Goal: Task Accomplishment & Management: Complete application form

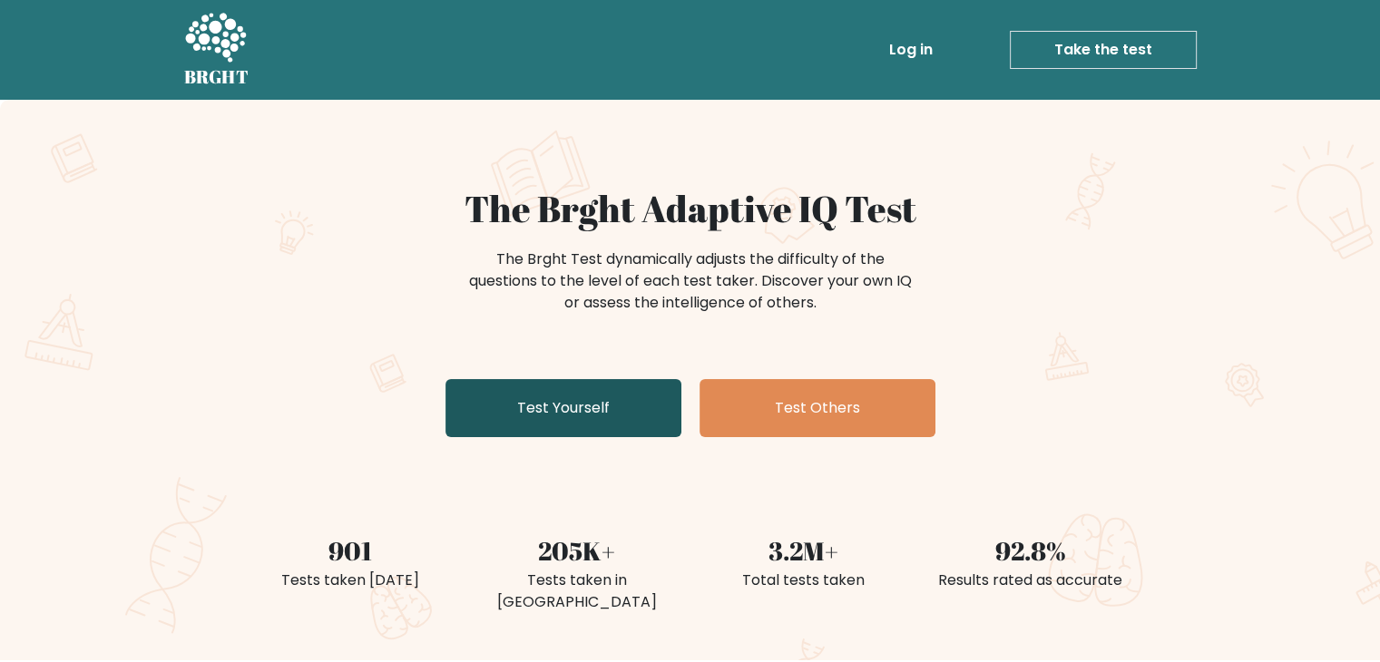
click at [598, 416] on link "Test Yourself" at bounding box center [563, 408] width 236 height 58
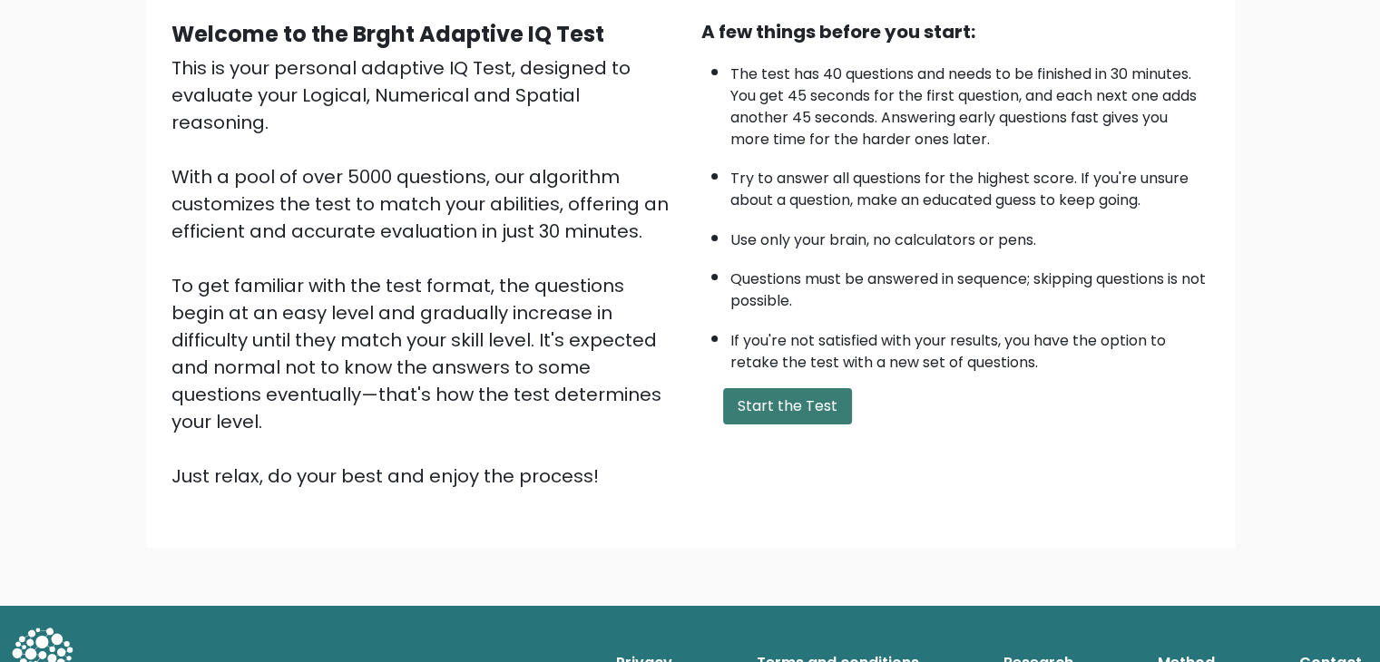
scroll to position [168, 0]
click at [780, 406] on button "Start the Test" at bounding box center [787, 407] width 129 height 36
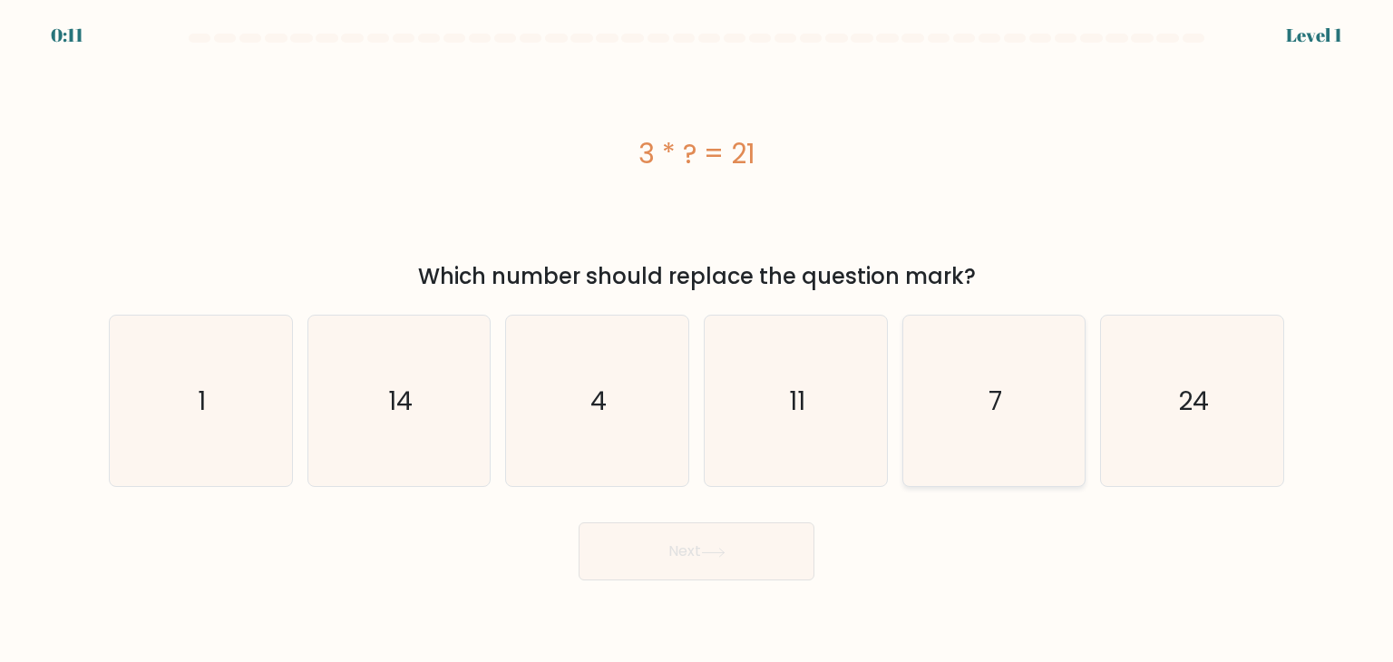
click at [1030, 367] on icon "7" at bounding box center [994, 401] width 171 height 171
click at [698, 340] on input "e. 7" at bounding box center [697, 335] width 1 height 9
radio input "true"
click at [677, 542] on button "Next" at bounding box center [697, 552] width 236 height 58
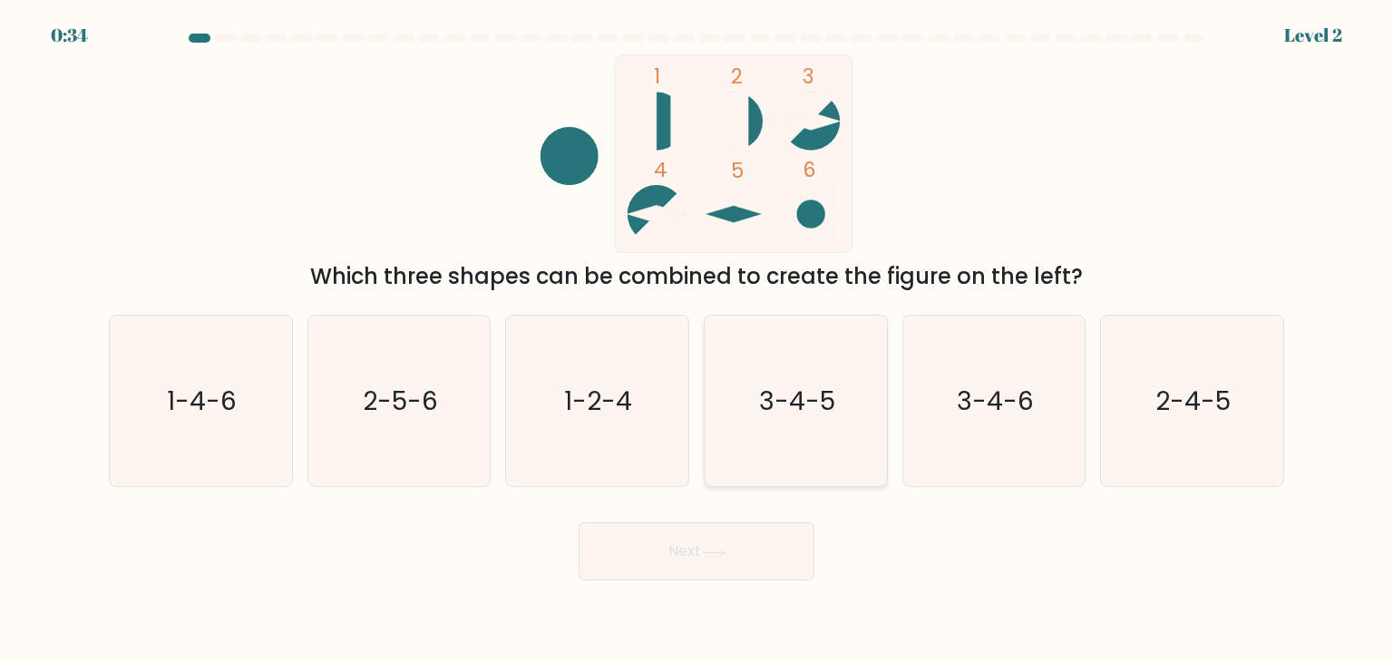
click at [795, 469] on icon "3-4-5" at bounding box center [795, 401] width 171 height 171
click at [698, 340] on input "d. 3-4-5" at bounding box center [697, 335] width 1 height 9
radio input "true"
click at [741, 552] on button "Next" at bounding box center [697, 552] width 236 height 58
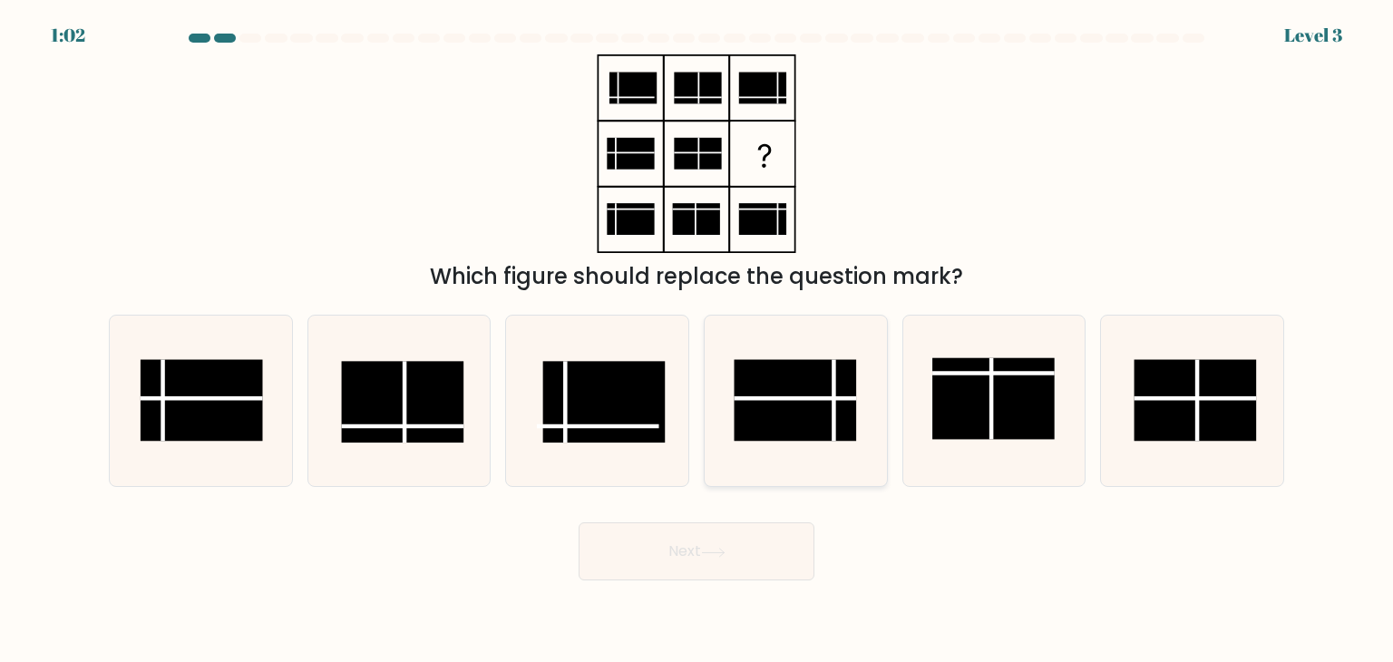
click at [832, 390] on rect at bounding box center [796, 401] width 122 height 82
click at [698, 340] on input "d." at bounding box center [697, 335] width 1 height 9
radio input "true"
click at [701, 552] on button "Next" at bounding box center [697, 552] width 236 height 58
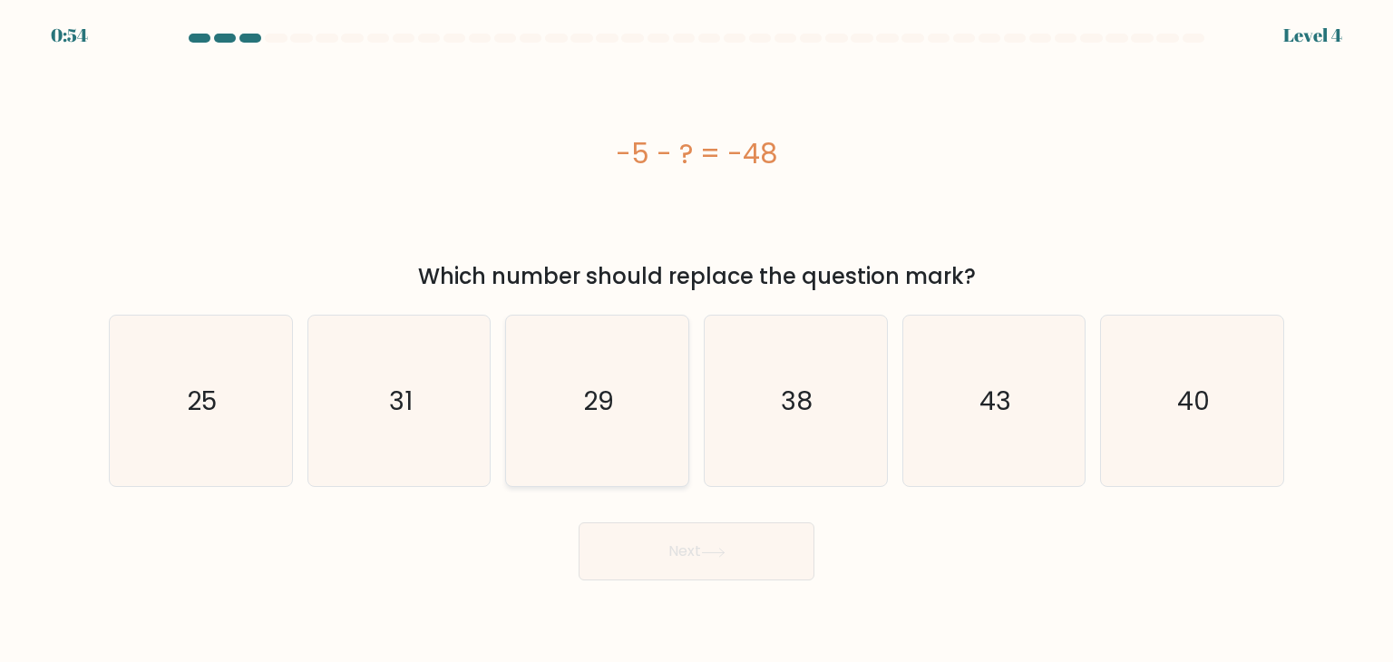
click at [605, 421] on icon "29" at bounding box center [597, 401] width 171 height 171
click at [697, 340] on input "c. 29" at bounding box center [697, 335] width 1 height 9
radio input "true"
click at [1007, 386] on text "43" at bounding box center [996, 401] width 32 height 36
click at [698, 340] on input "e. 43" at bounding box center [697, 335] width 1 height 9
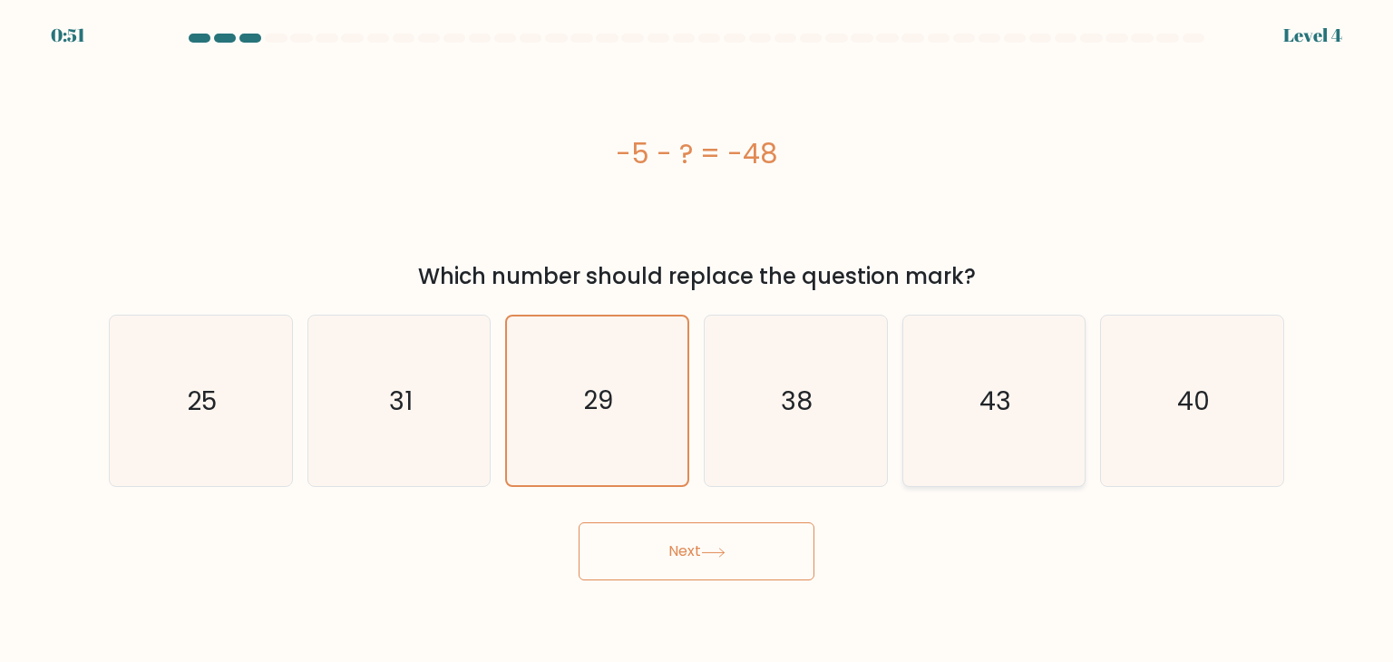
radio input "true"
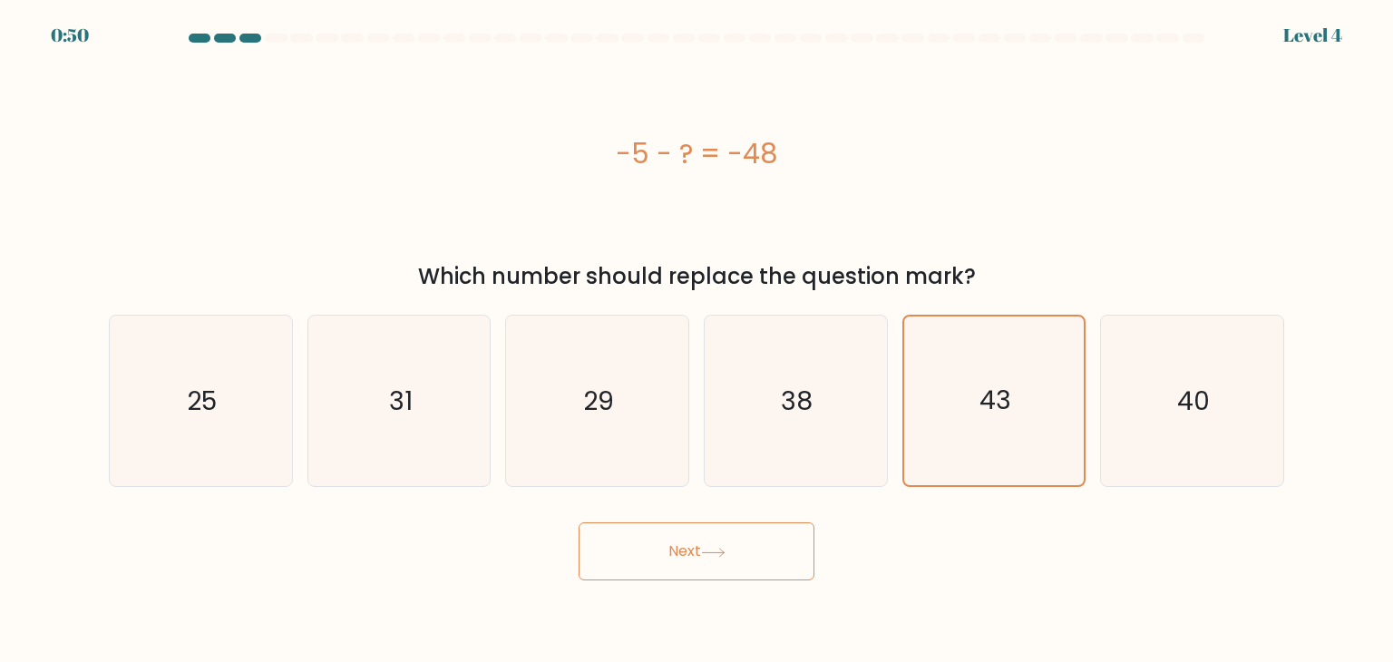
click at [713, 568] on button "Next" at bounding box center [697, 552] width 236 height 58
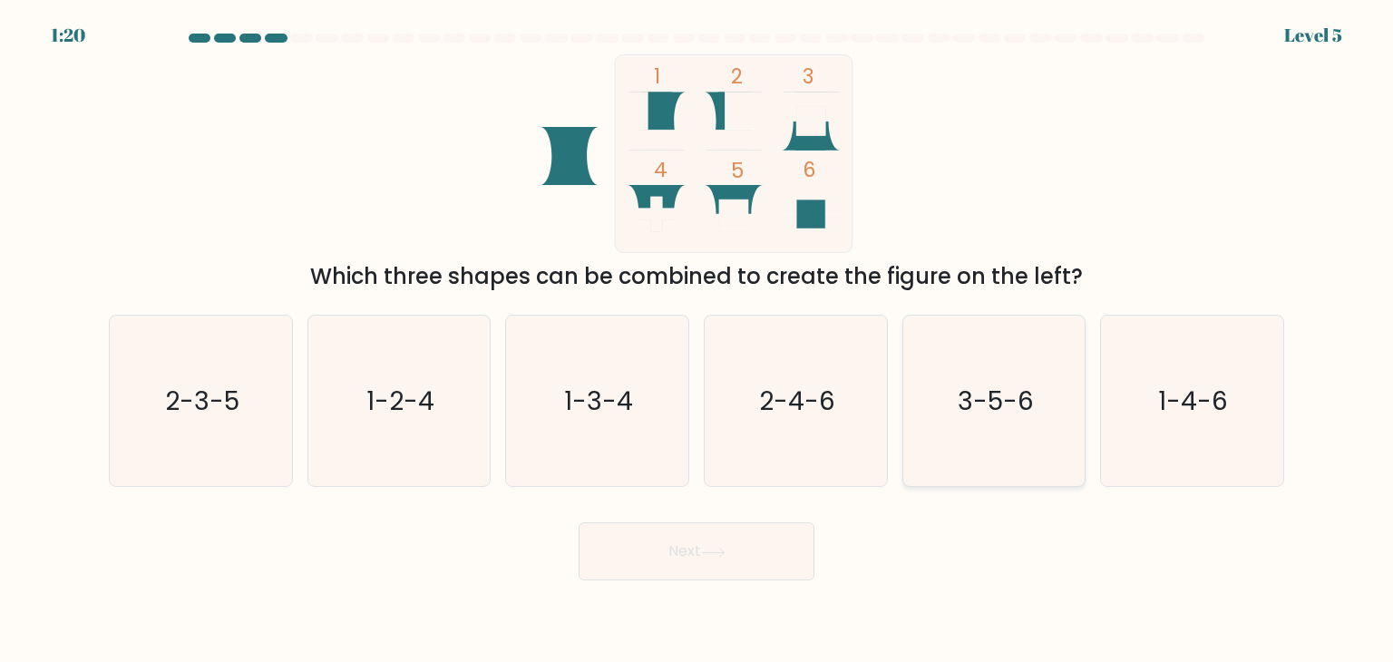
click at [986, 434] on icon "3-5-6" at bounding box center [994, 401] width 171 height 171
click at [698, 340] on input "e. 3-5-6" at bounding box center [697, 335] width 1 height 9
radio input "true"
click at [740, 533] on button "Next" at bounding box center [697, 552] width 236 height 58
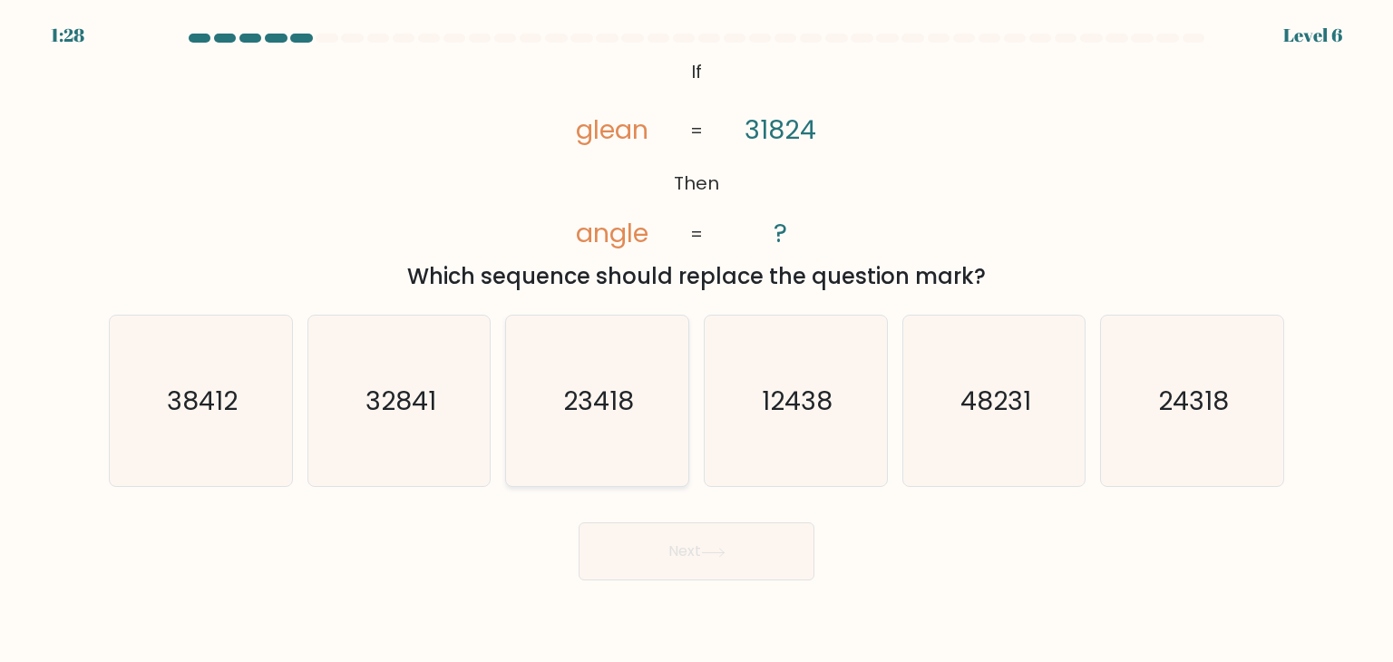
click at [570, 398] on text "23418" at bounding box center [599, 401] width 71 height 36
click at [697, 340] on input "c. 23418" at bounding box center [697, 335] width 1 height 9
radio input "true"
click at [1190, 422] on icon "24318" at bounding box center [1192, 401] width 171 height 171
click at [698, 340] on input "f. 24318" at bounding box center [697, 335] width 1 height 9
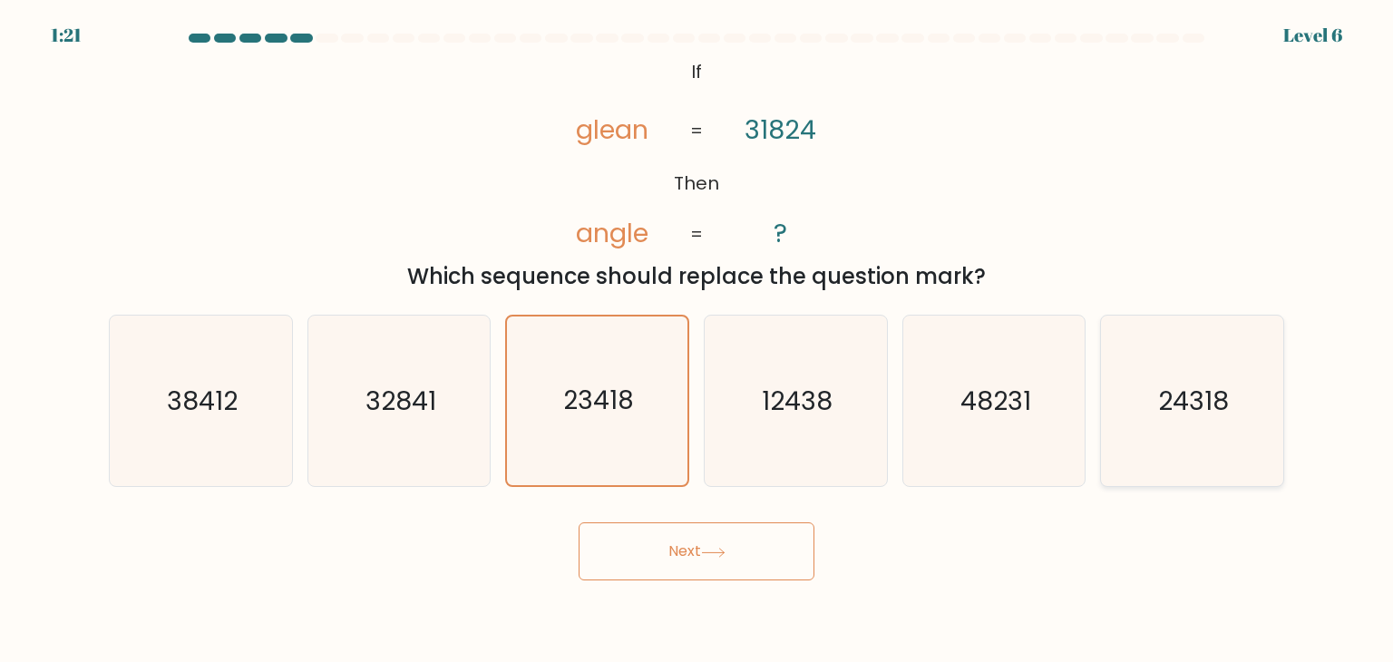
radio input "true"
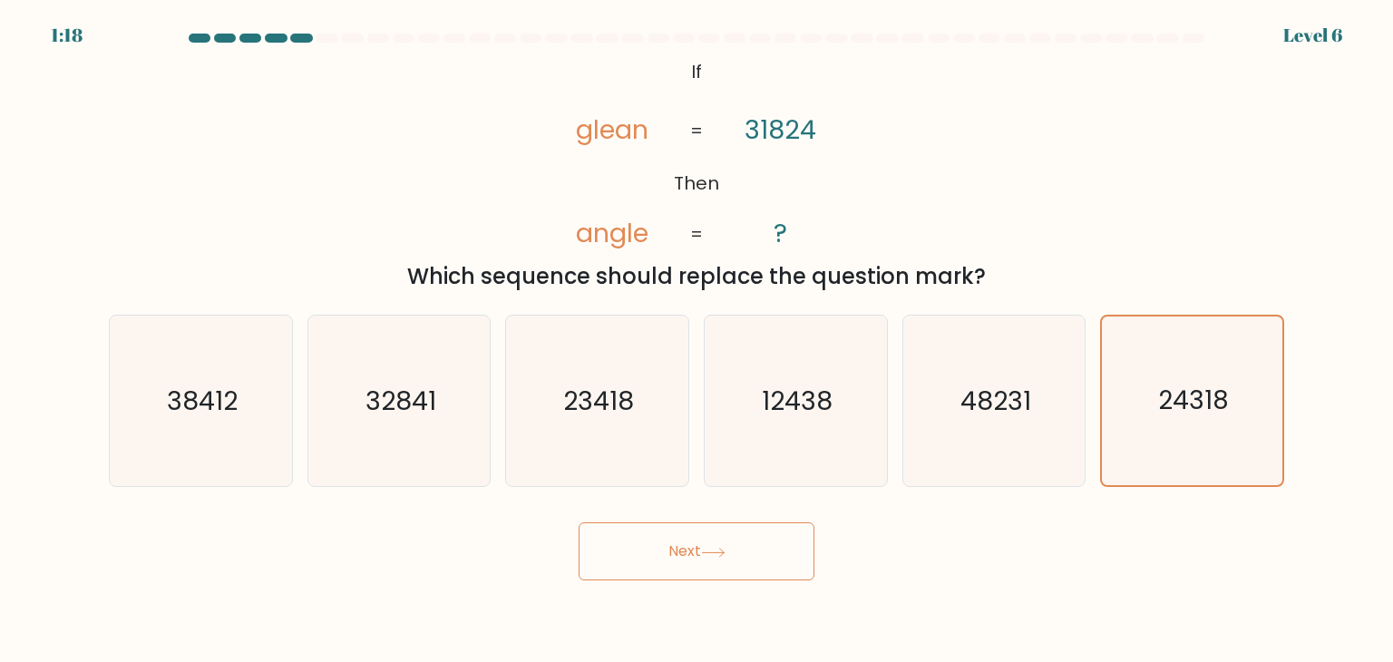
click at [617, 547] on button "Next" at bounding box center [697, 552] width 236 height 58
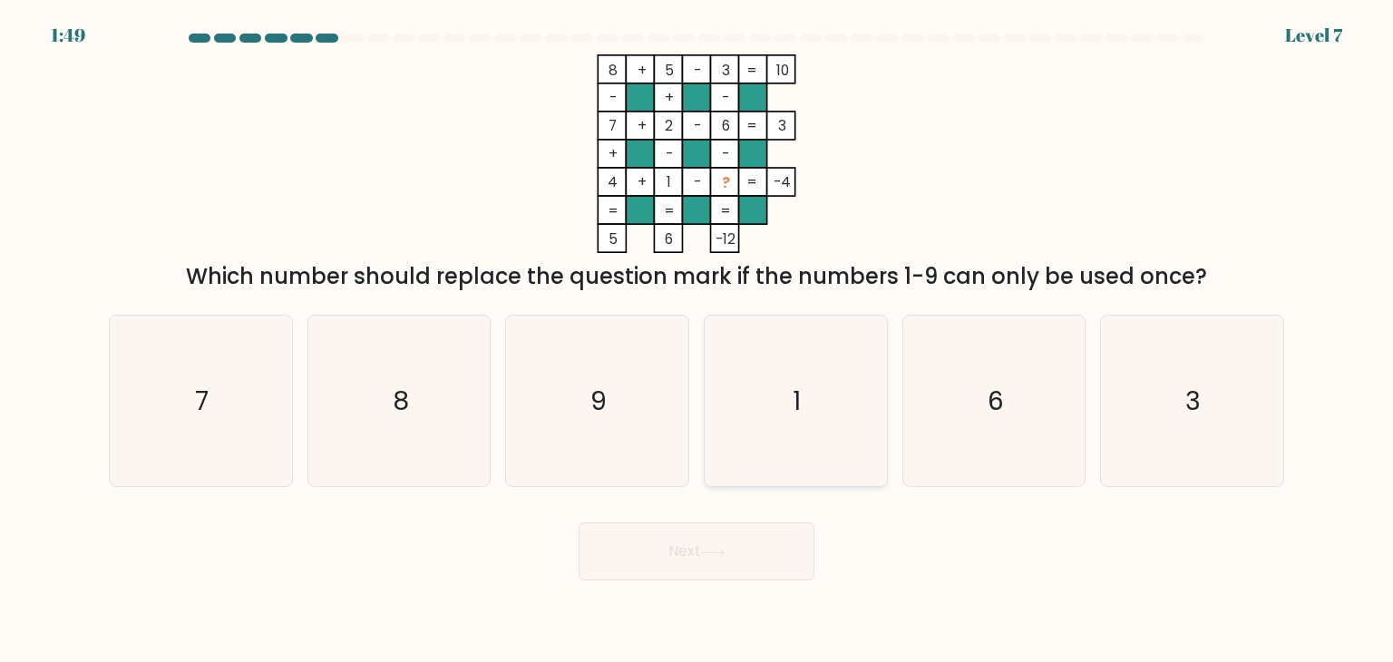
click at [845, 396] on icon "1" at bounding box center [795, 401] width 171 height 171
click at [698, 340] on input "d. 1" at bounding box center [697, 335] width 1 height 9
radio input "true"
click at [983, 423] on icon "6" at bounding box center [994, 401] width 171 height 171
click at [698, 340] on input "e. 6" at bounding box center [697, 335] width 1 height 9
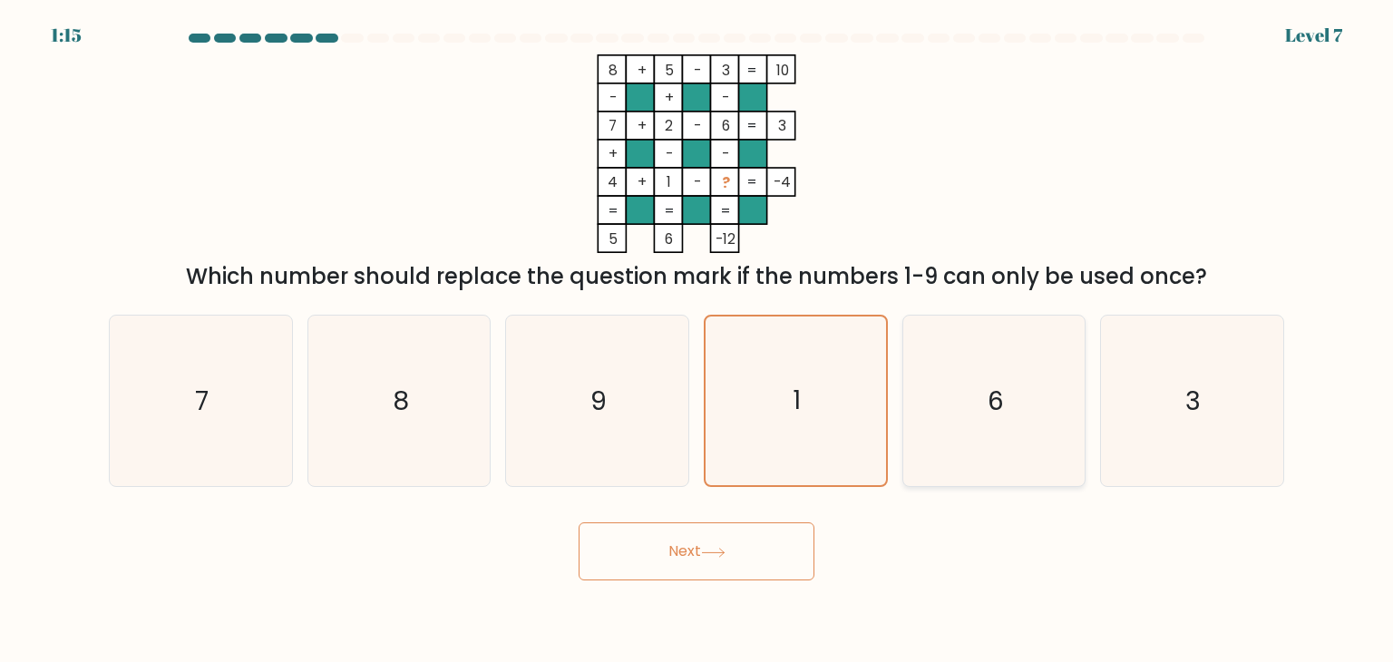
radio input "true"
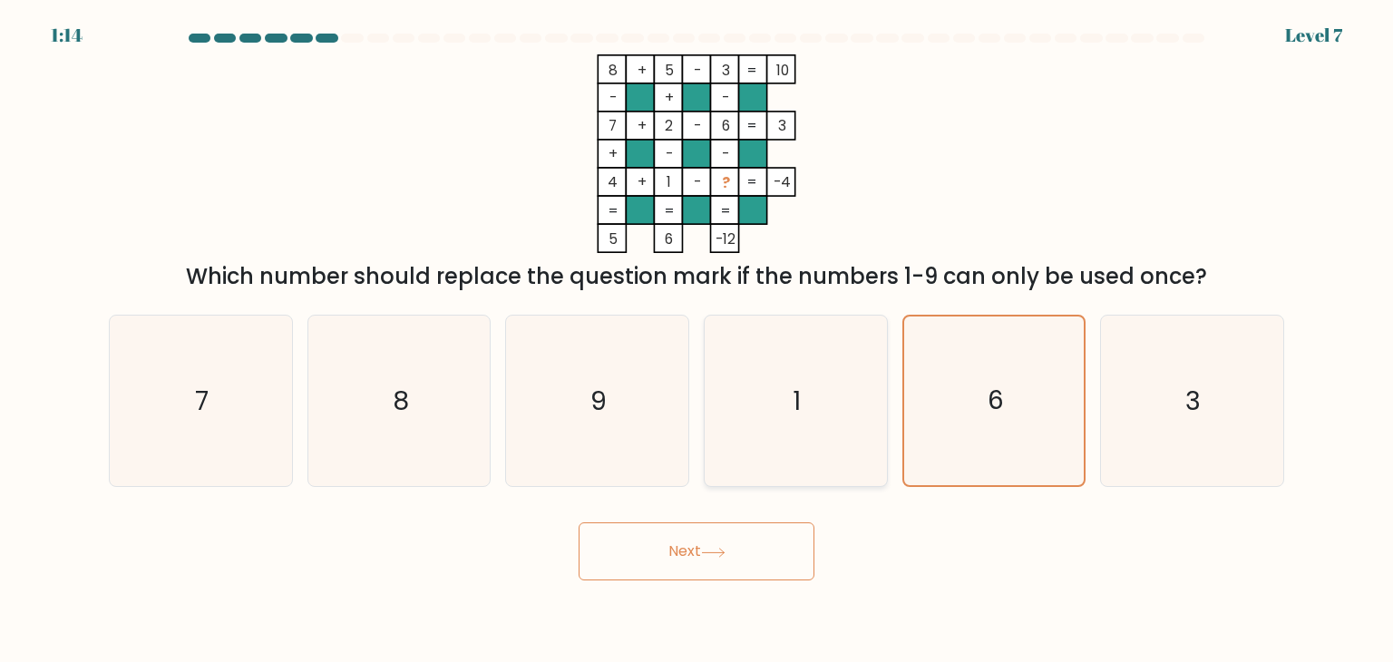
click at [813, 403] on icon "1" at bounding box center [795, 401] width 171 height 171
click at [698, 340] on input "d. 1" at bounding box center [697, 335] width 1 height 9
radio input "true"
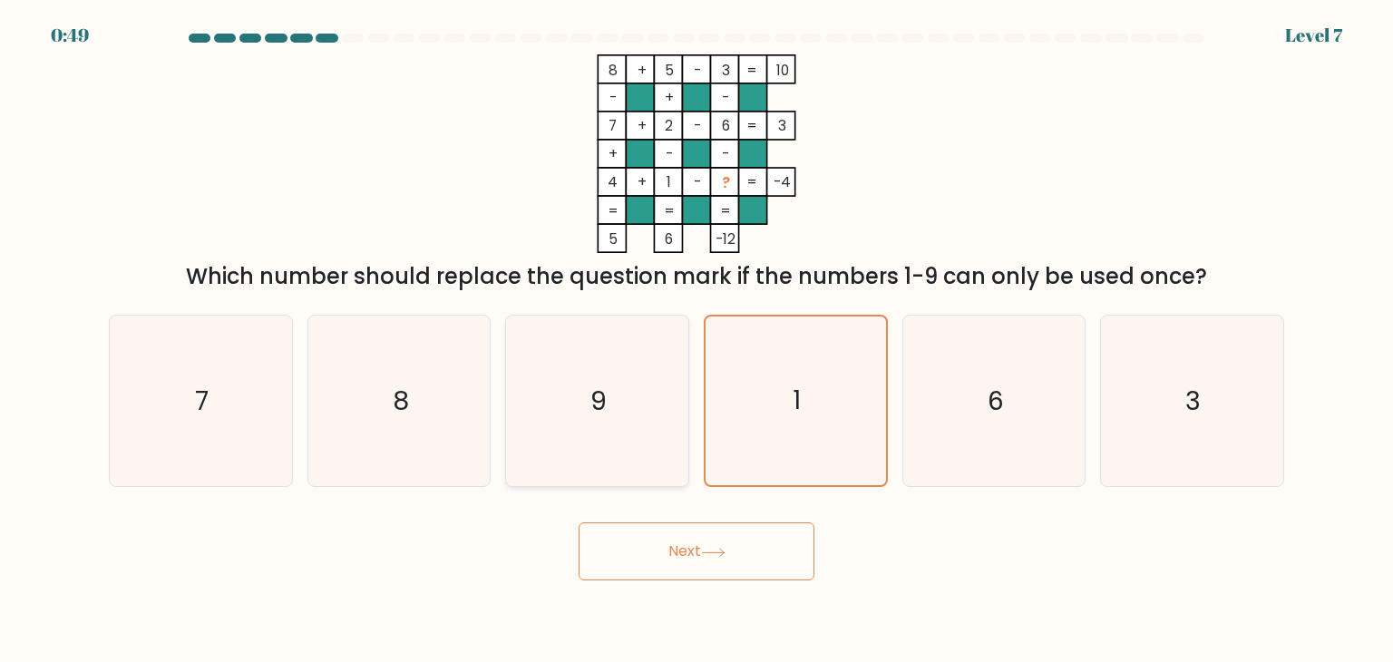
click at [541, 371] on icon "9" at bounding box center [597, 401] width 171 height 171
click at [697, 340] on input "c. 9" at bounding box center [697, 335] width 1 height 9
radio input "true"
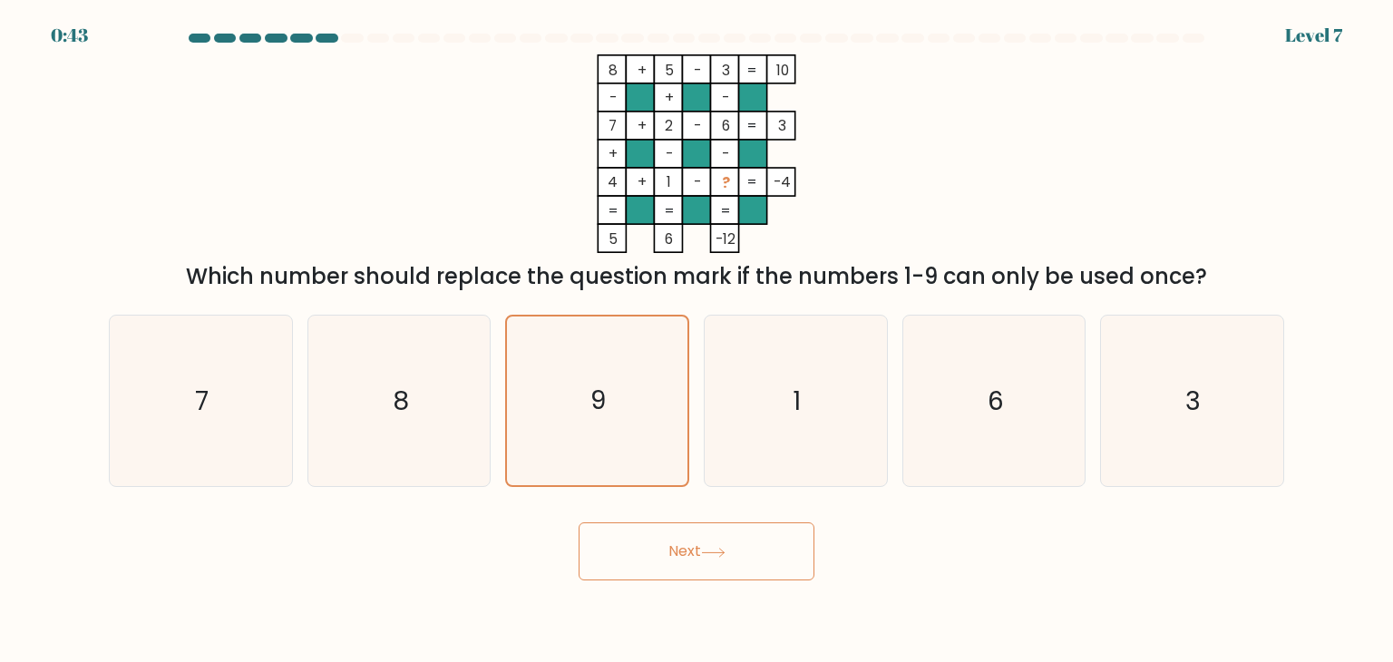
click at [699, 560] on button "Next" at bounding box center [697, 552] width 236 height 58
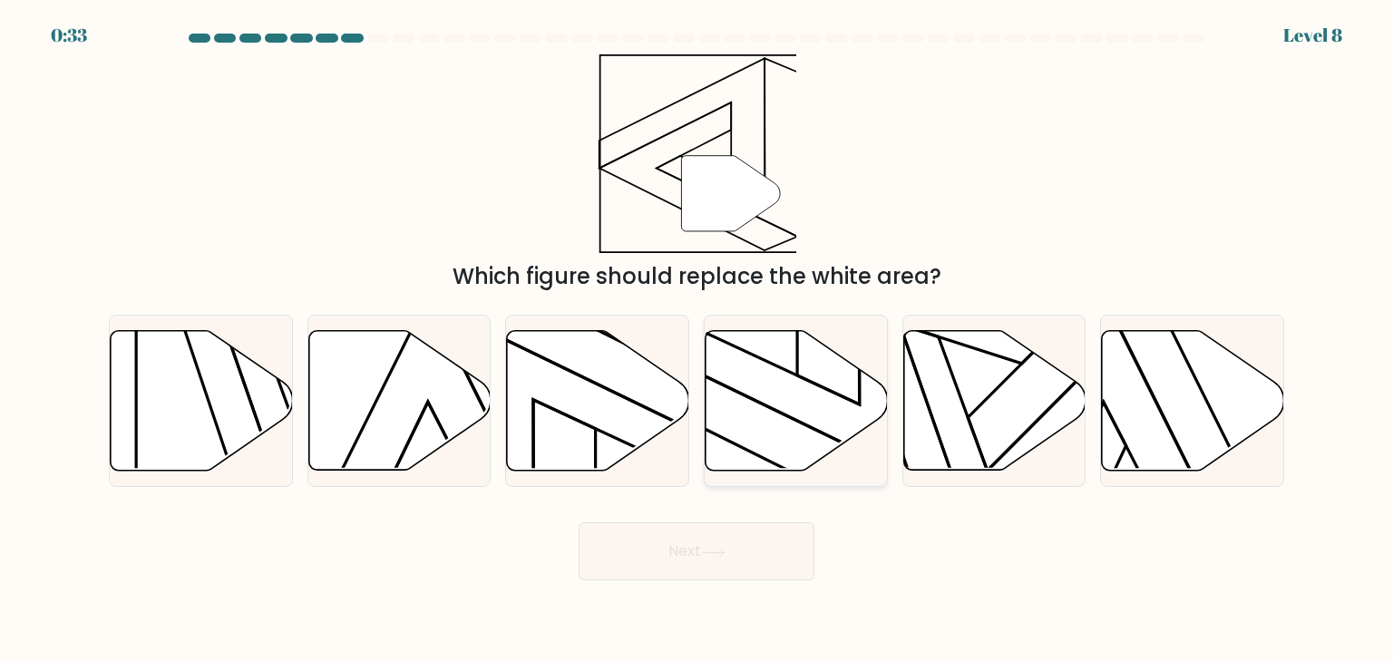
click at [748, 417] on icon at bounding box center [797, 401] width 182 height 140
click at [698, 340] on input "d." at bounding box center [697, 335] width 1 height 9
radio input "true"
click at [774, 563] on button "Next" at bounding box center [697, 552] width 236 height 58
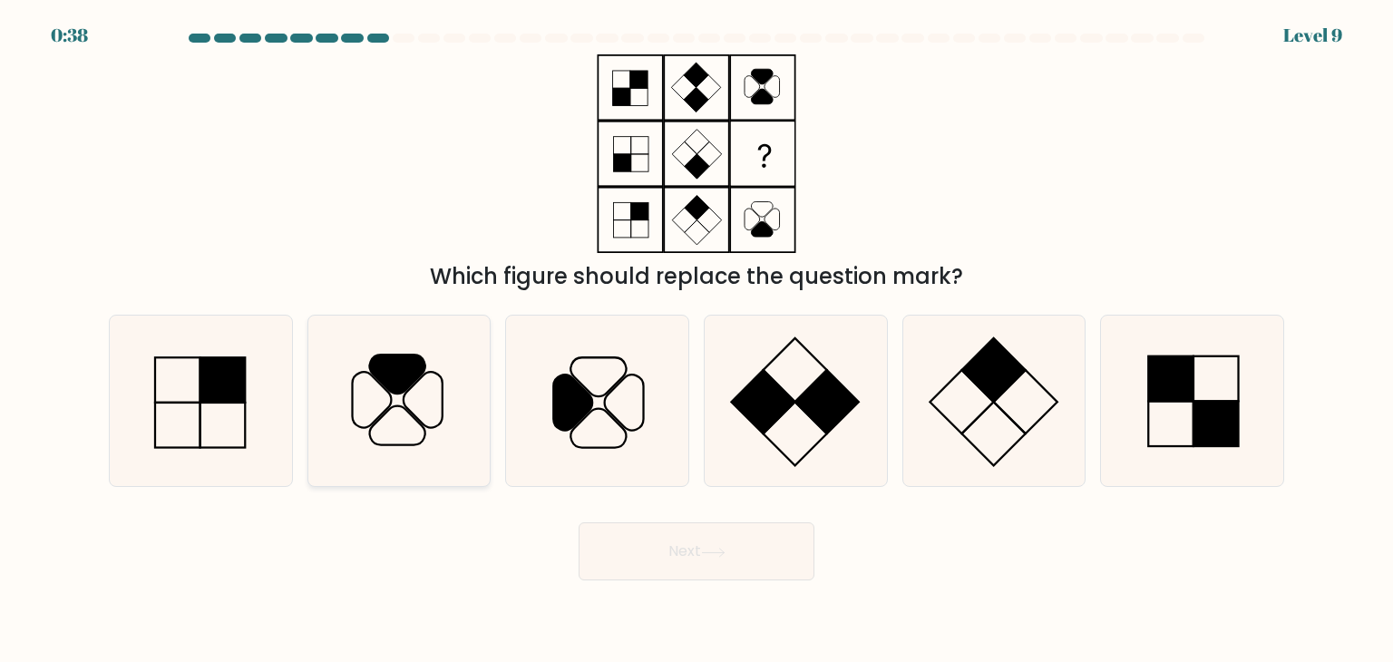
click at [448, 393] on icon at bounding box center [399, 401] width 171 height 171
click at [697, 340] on input "b." at bounding box center [697, 335] width 1 height 9
radio input "true"
click at [709, 567] on button "Next" at bounding box center [697, 552] width 236 height 58
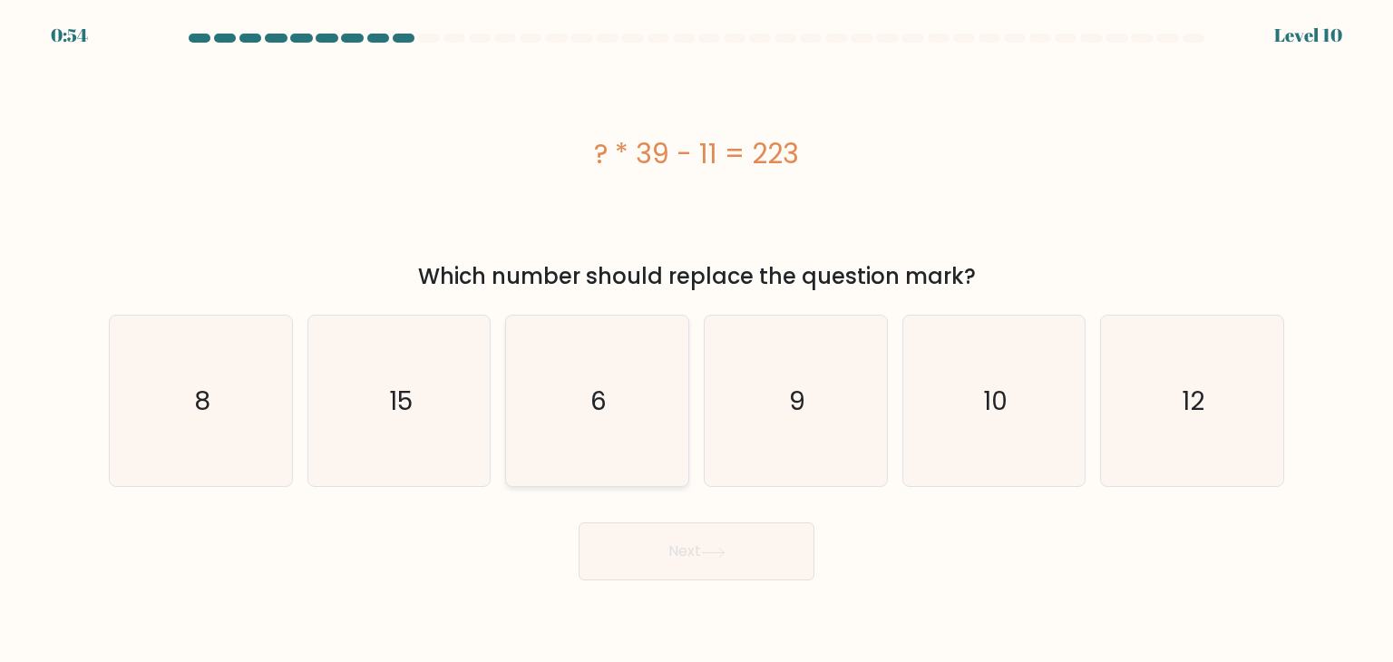
click at [646, 378] on icon "6" at bounding box center [597, 401] width 171 height 171
click at [697, 340] on input "c. 6" at bounding box center [697, 335] width 1 height 9
radio input "true"
click at [704, 556] on button "Next" at bounding box center [697, 552] width 236 height 58
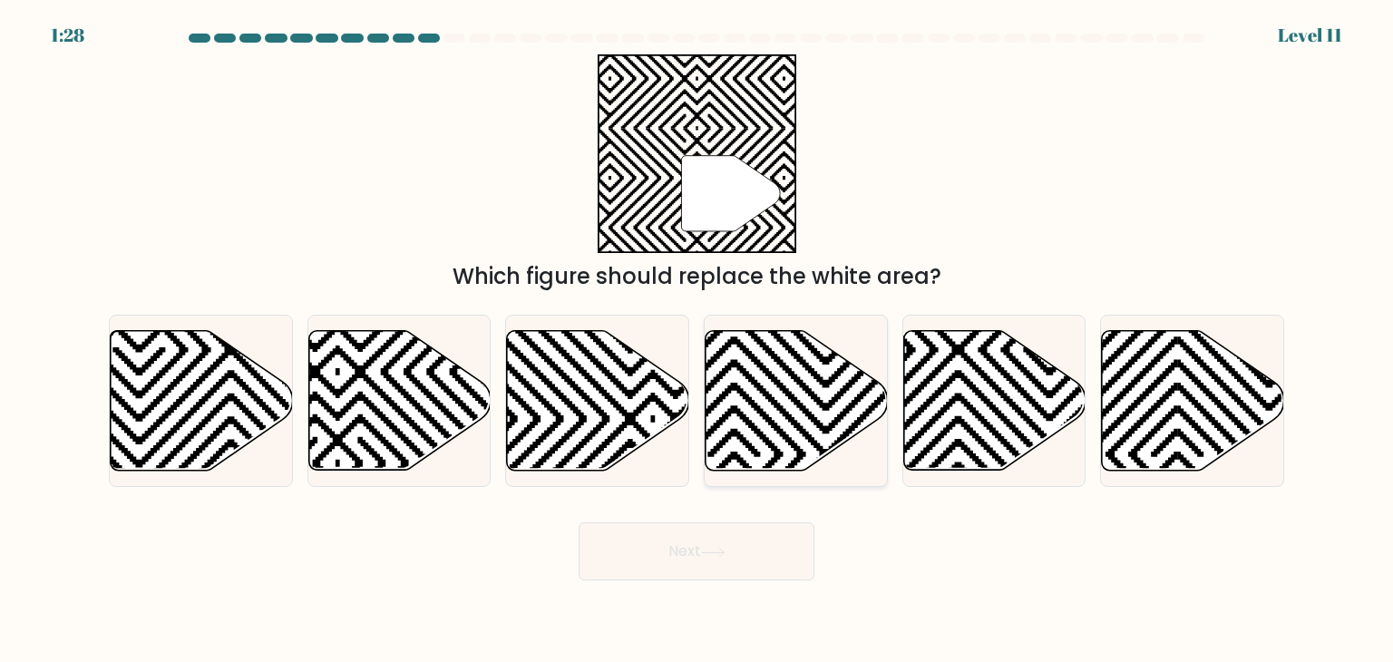
click at [726, 435] on icon at bounding box center [734, 476] width 367 height 367
click at [698, 340] on input "d." at bounding box center [697, 335] width 1 height 9
radio input "true"
click at [1178, 378] on icon at bounding box center [1193, 401] width 182 height 140
click at [698, 340] on input "f." at bounding box center [697, 335] width 1 height 9
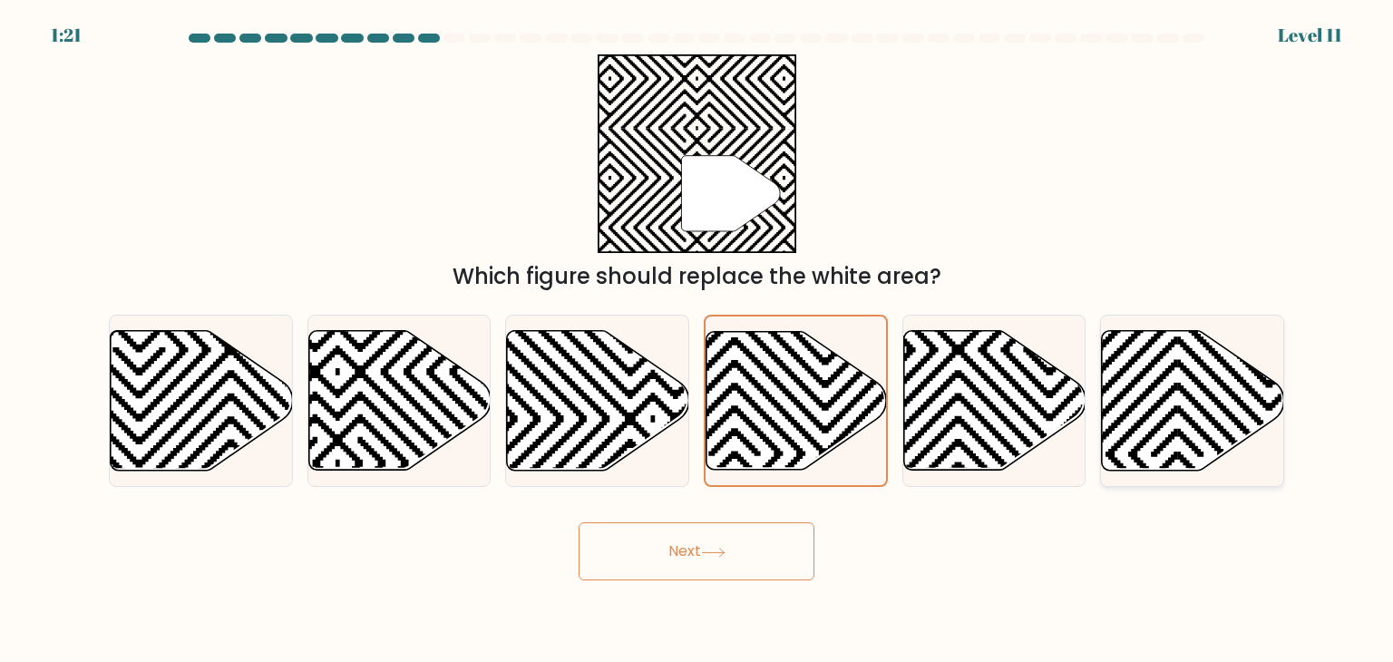
radio input "true"
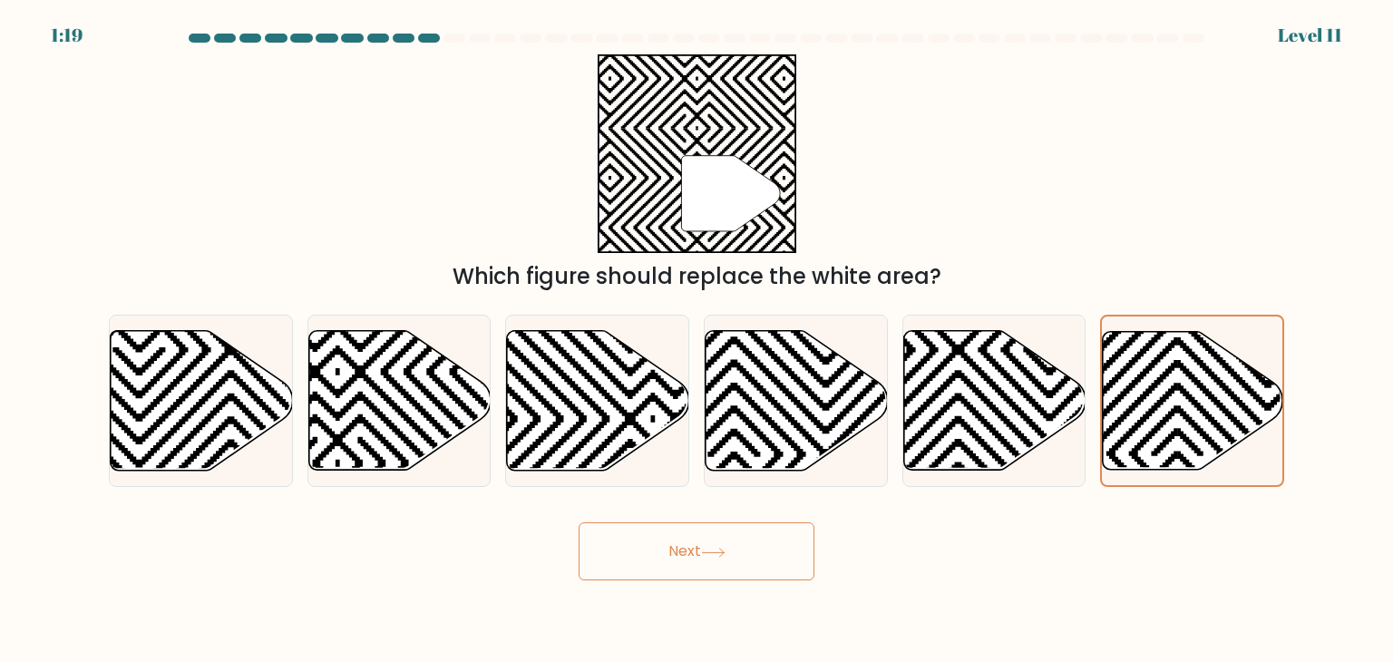
click at [743, 533] on button "Next" at bounding box center [697, 552] width 236 height 58
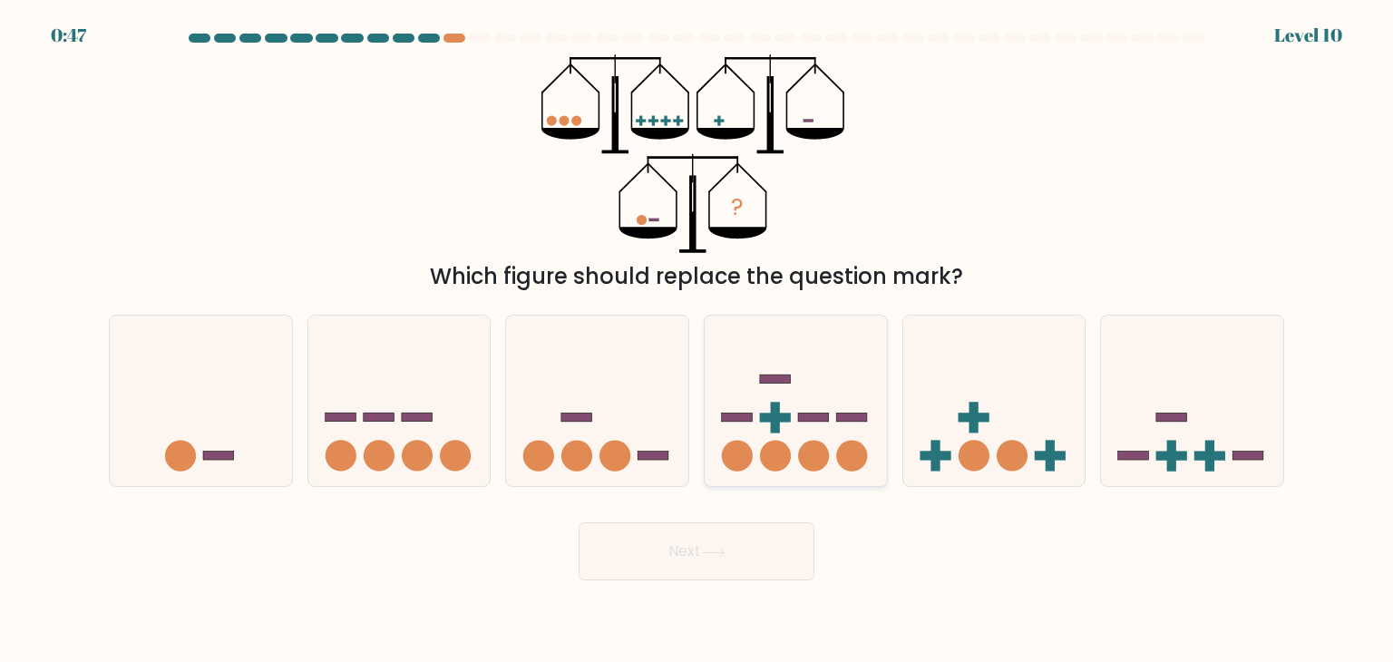
click at [705, 360] on icon at bounding box center [796, 401] width 182 height 151
click at [698, 340] on input "d." at bounding box center [697, 335] width 1 height 9
radio input "true"
click at [1002, 455] on circle at bounding box center [1012, 456] width 31 height 31
click at [698, 340] on input "e." at bounding box center [697, 335] width 1 height 9
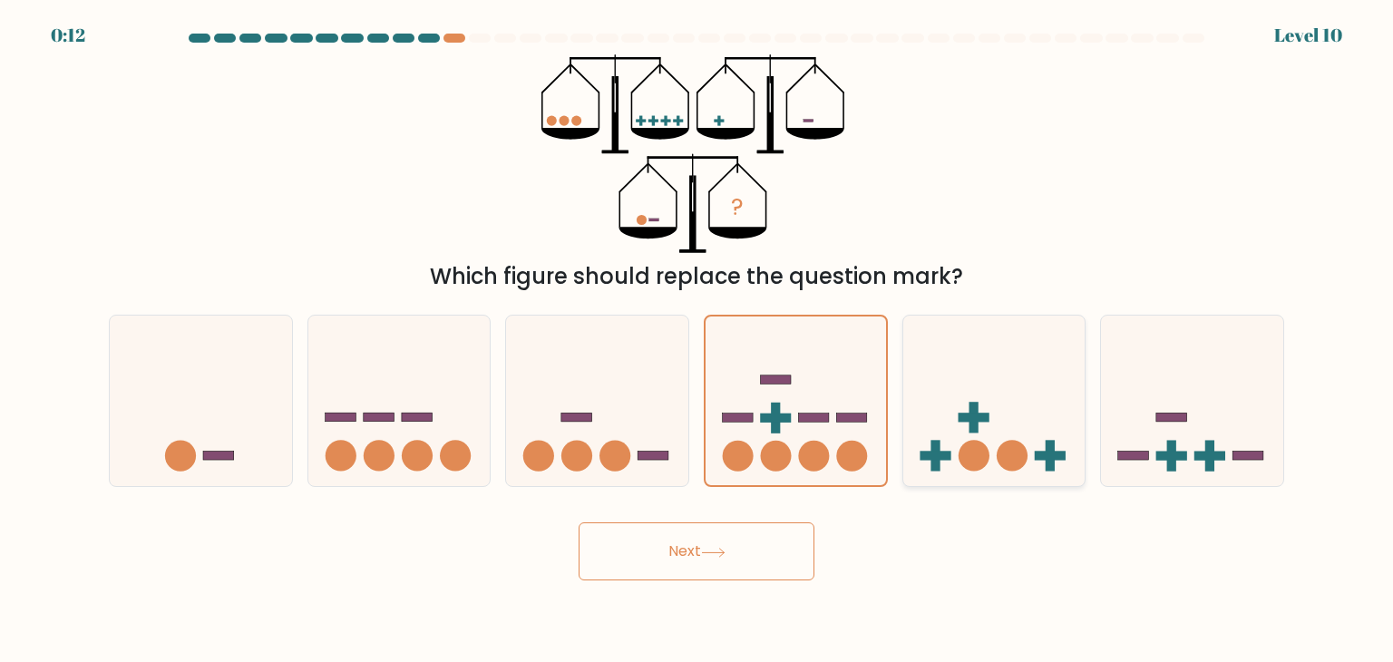
radio input "true"
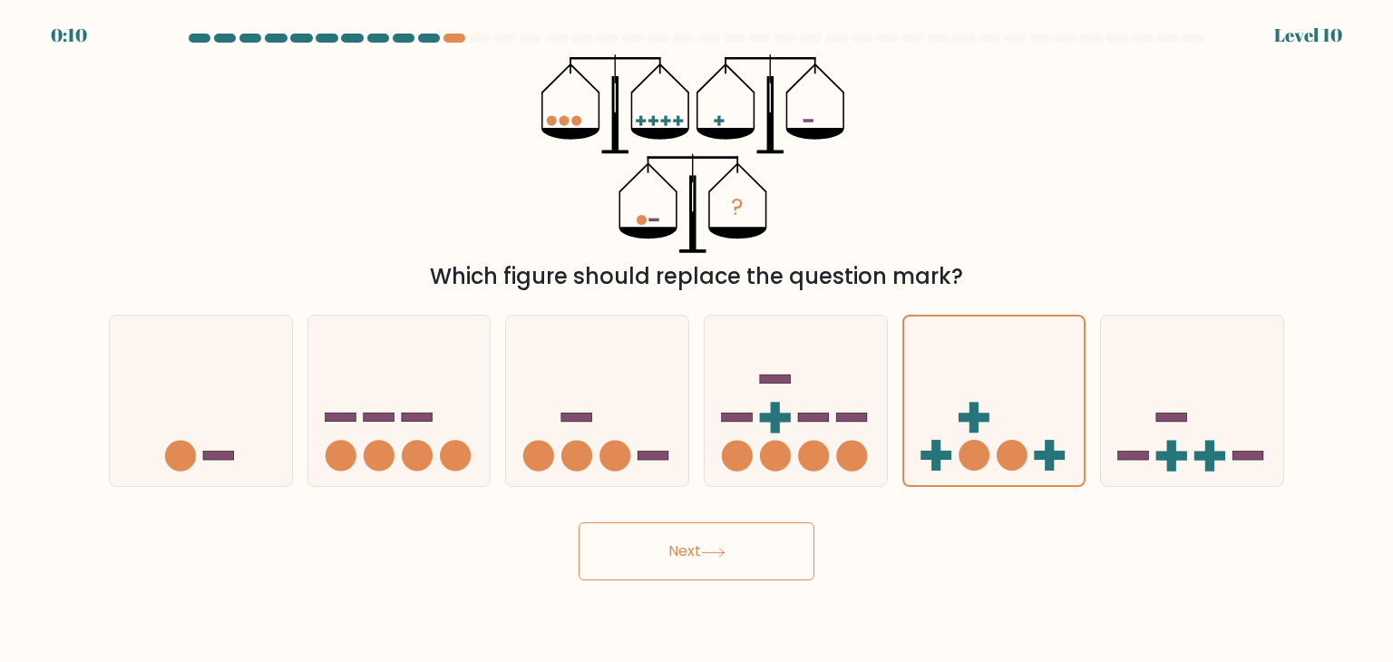
click at [689, 527] on button "Next" at bounding box center [697, 552] width 236 height 58
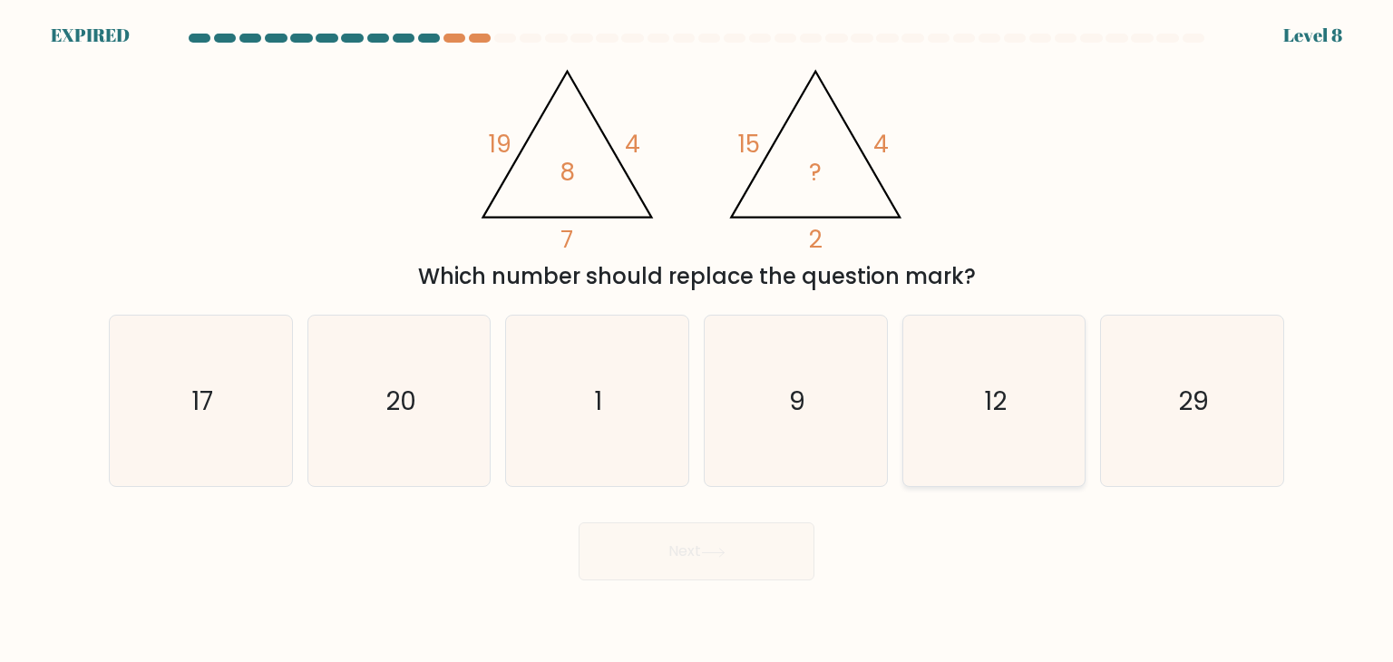
click at [952, 450] on icon "12" at bounding box center [994, 401] width 171 height 171
click at [698, 340] on input "e. 12" at bounding box center [697, 335] width 1 height 9
radio input "true"
